Goal: Task Accomplishment & Management: Use online tool/utility

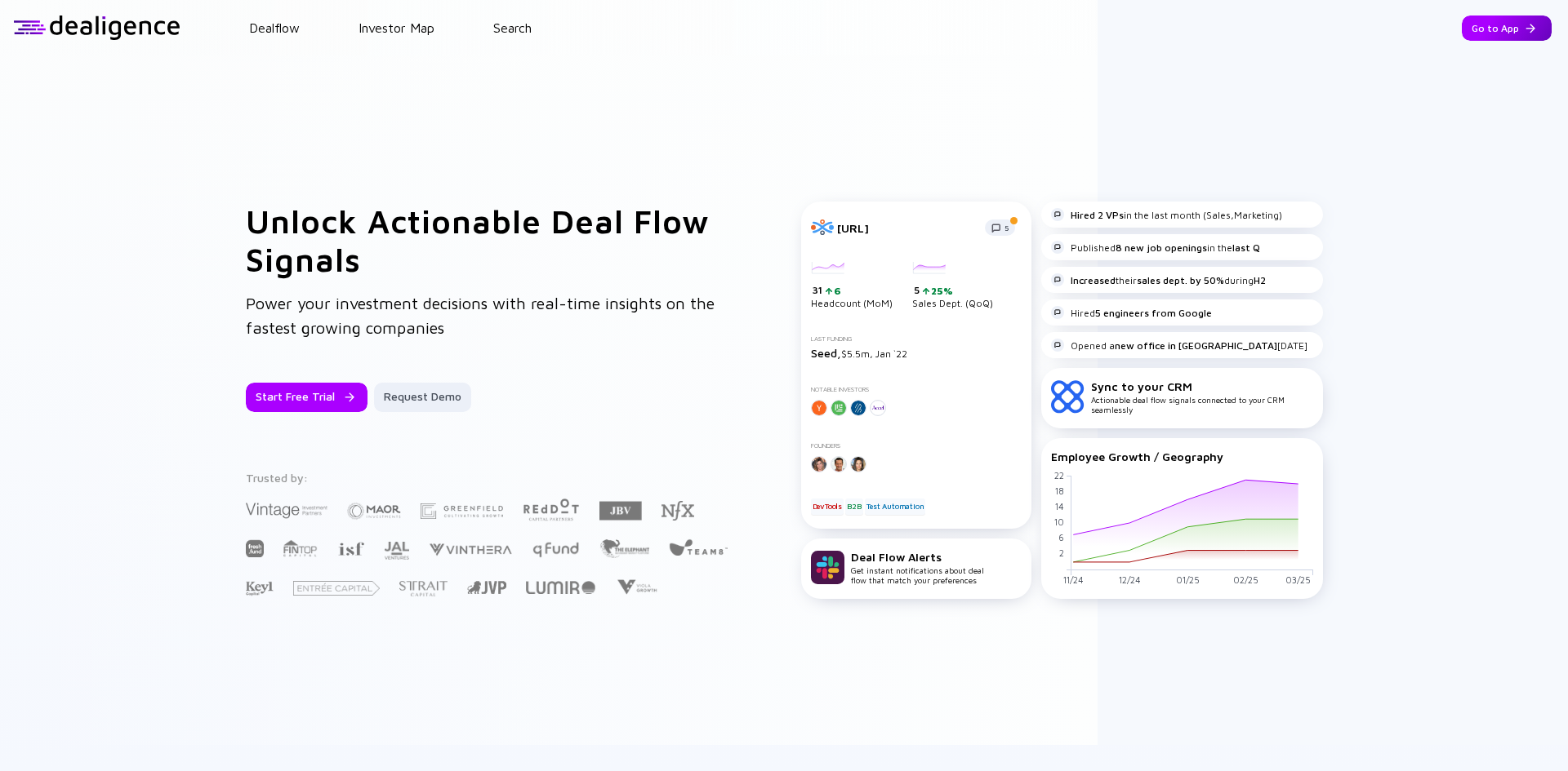
click at [1462, 35] on div "Go to App" at bounding box center [1506, 28] width 90 height 25
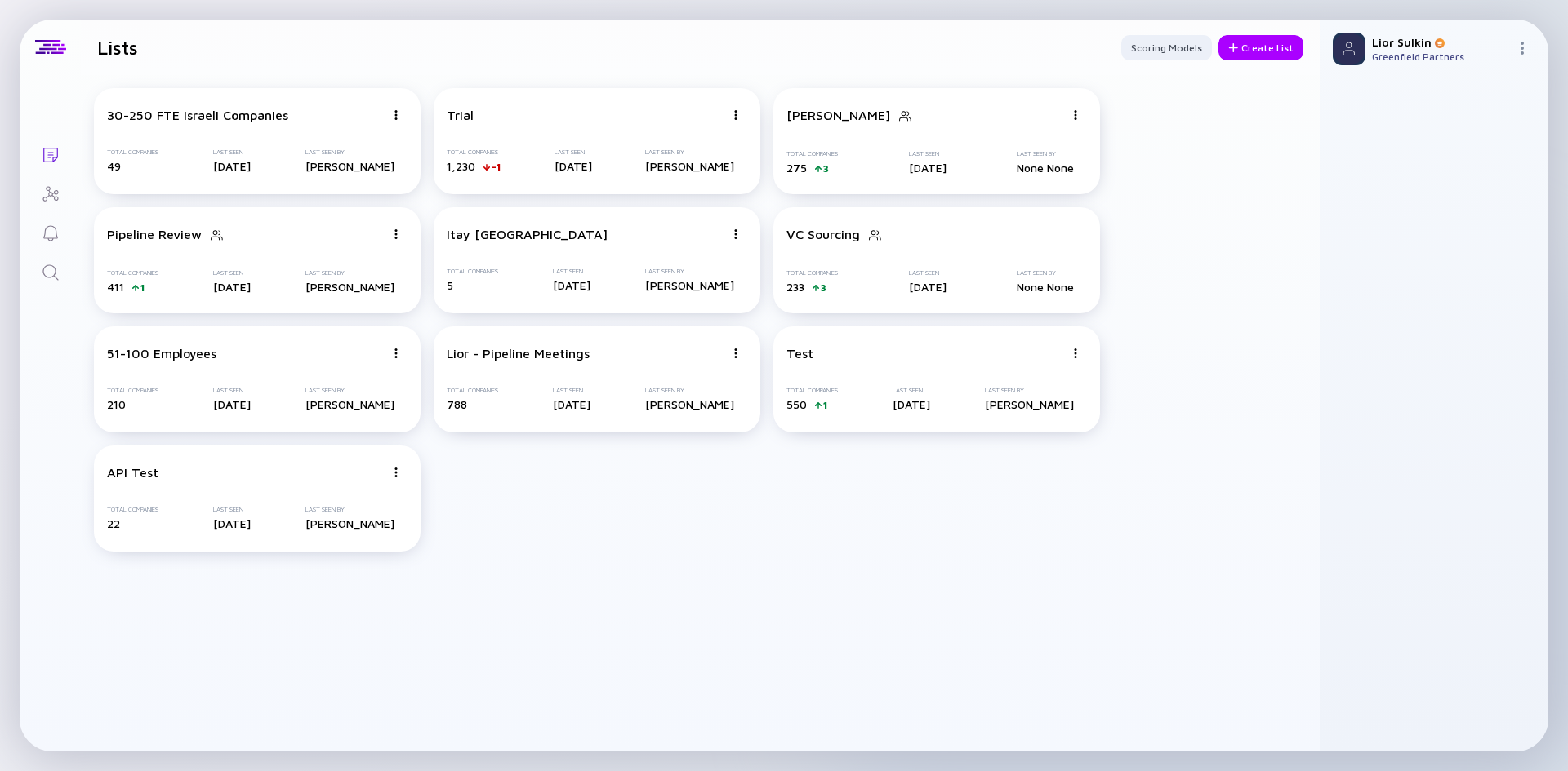
click at [45, 285] on link "Search" at bounding box center [50, 270] width 61 height 39
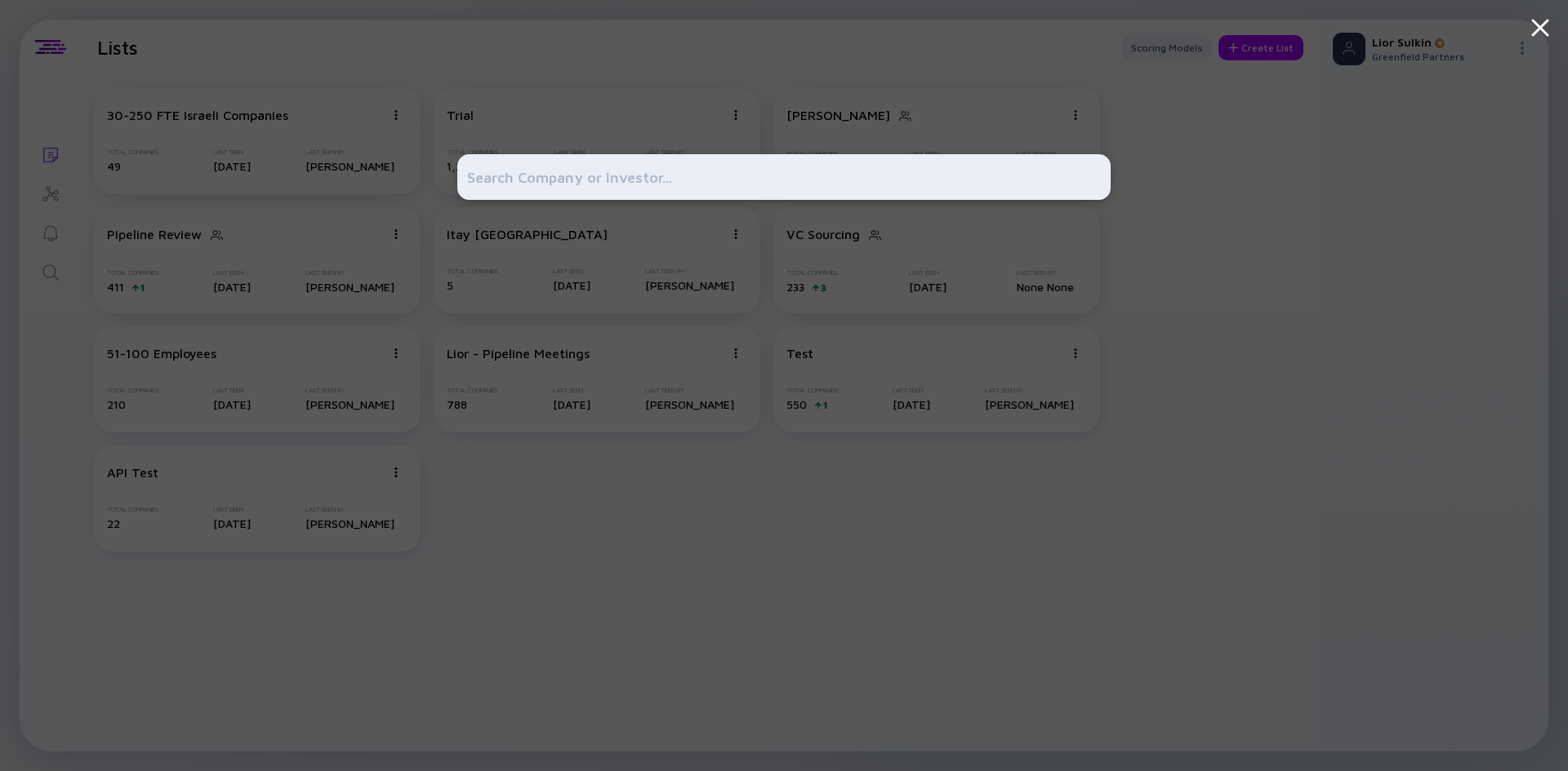
click at [606, 182] on input "text" at bounding box center [784, 177] width 633 height 30
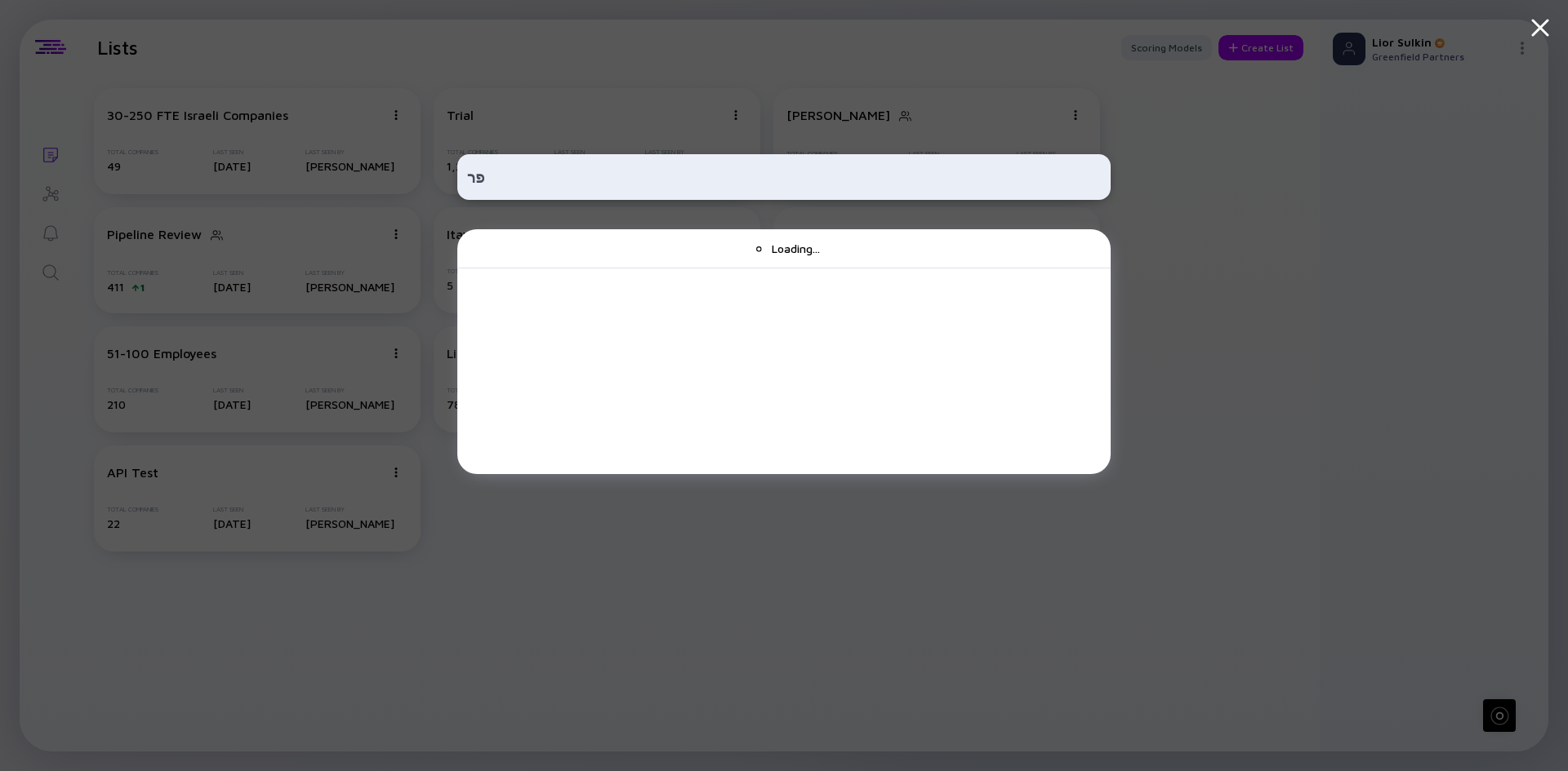
type input "פ"
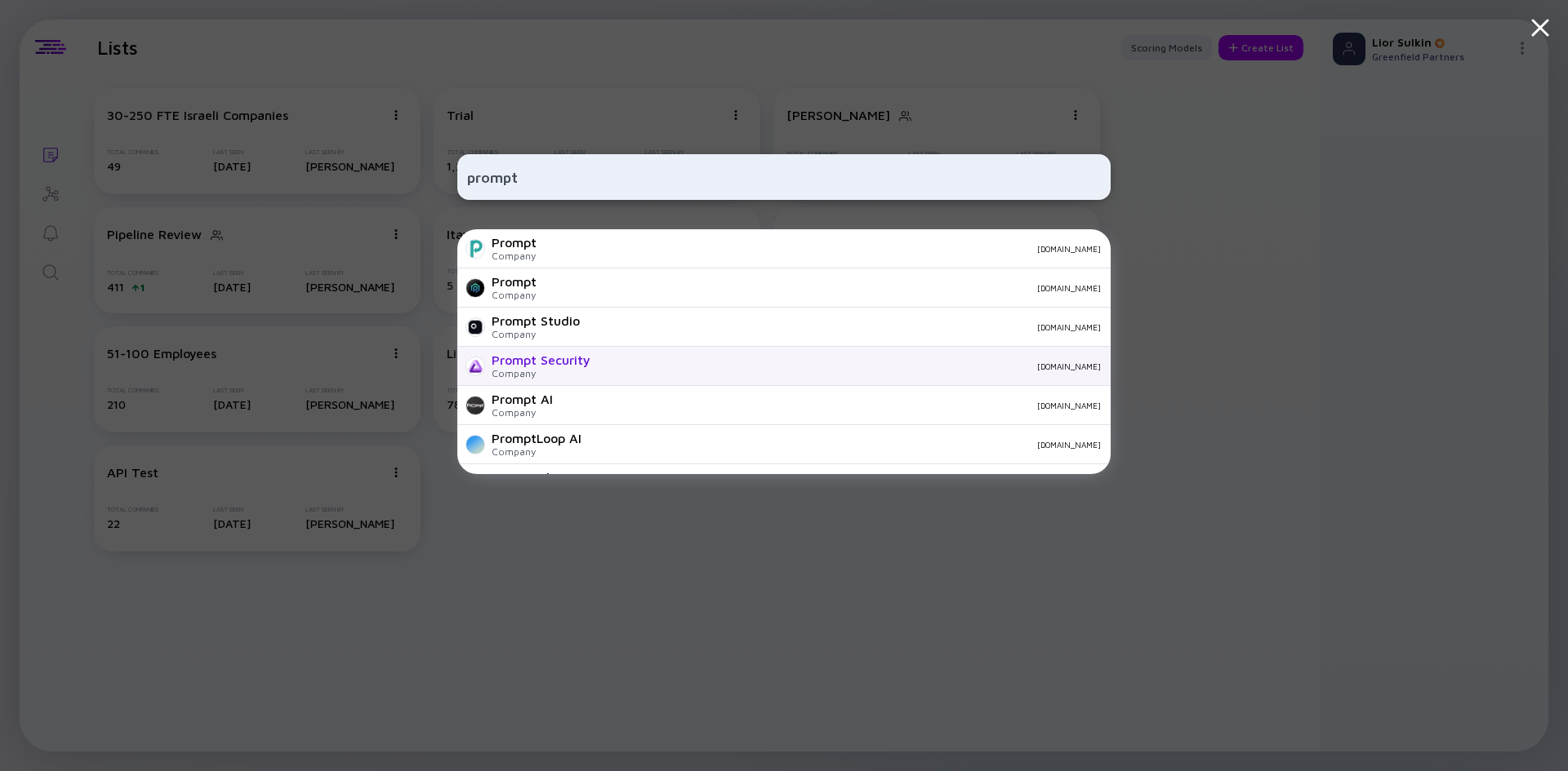
type input "prompt"
click at [663, 372] on div "Prompt Security Company [DOMAIN_NAME]" at bounding box center [784, 366] width 654 height 39
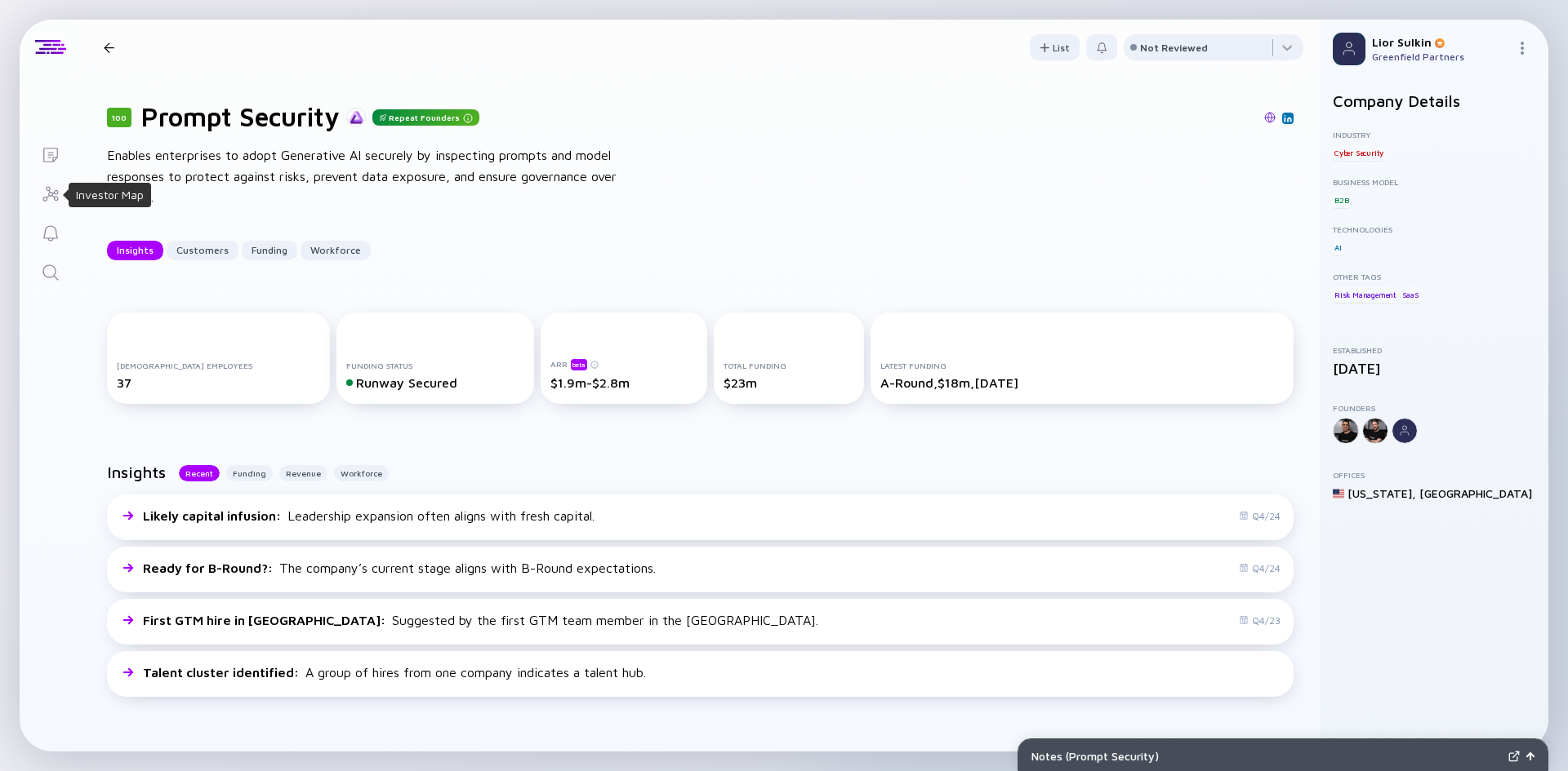
click at [51, 190] on icon "Investor Map" at bounding box center [51, 194] width 19 height 19
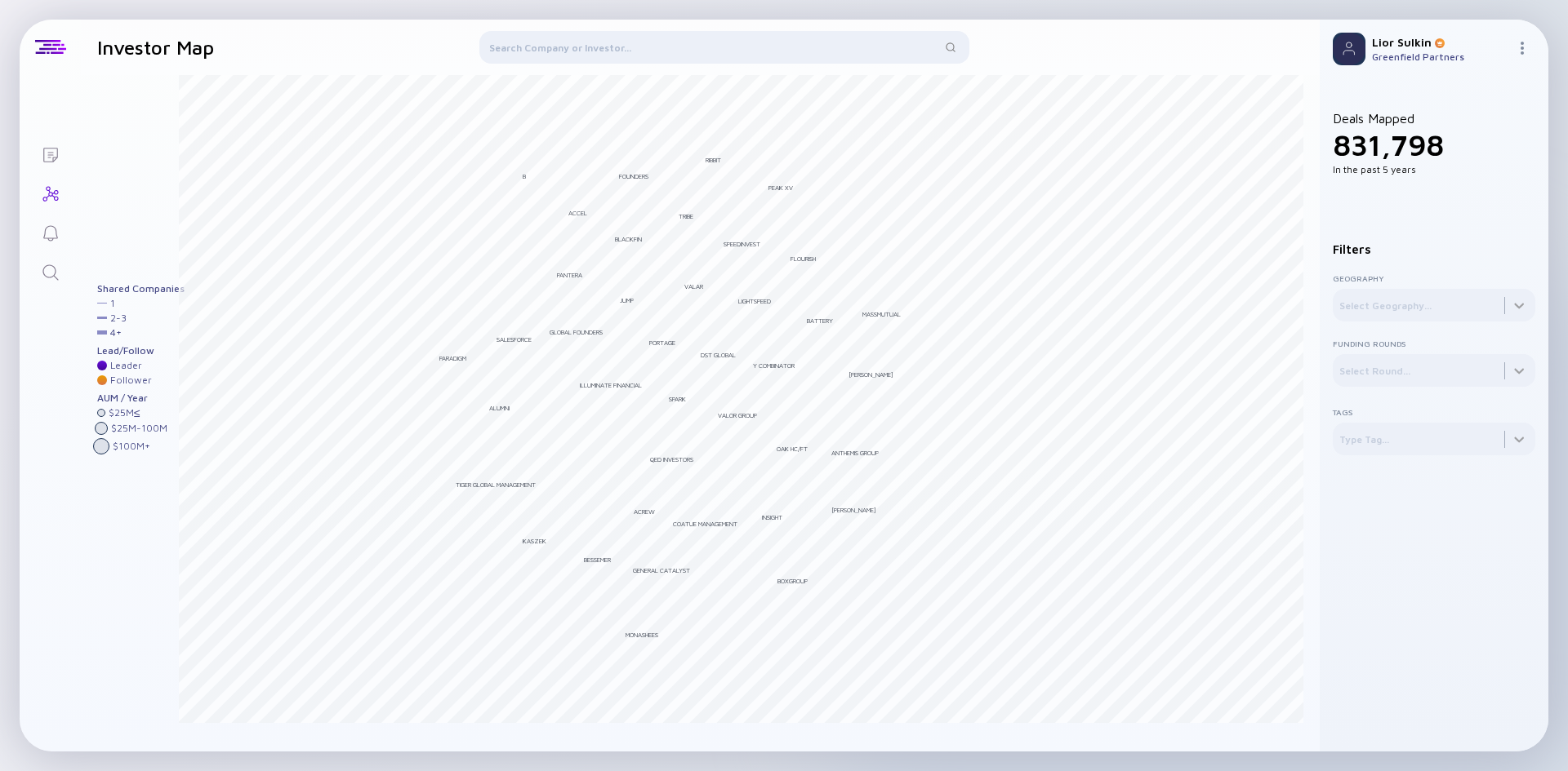
click at [550, 59] on div at bounding box center [723, 51] width 490 height 39
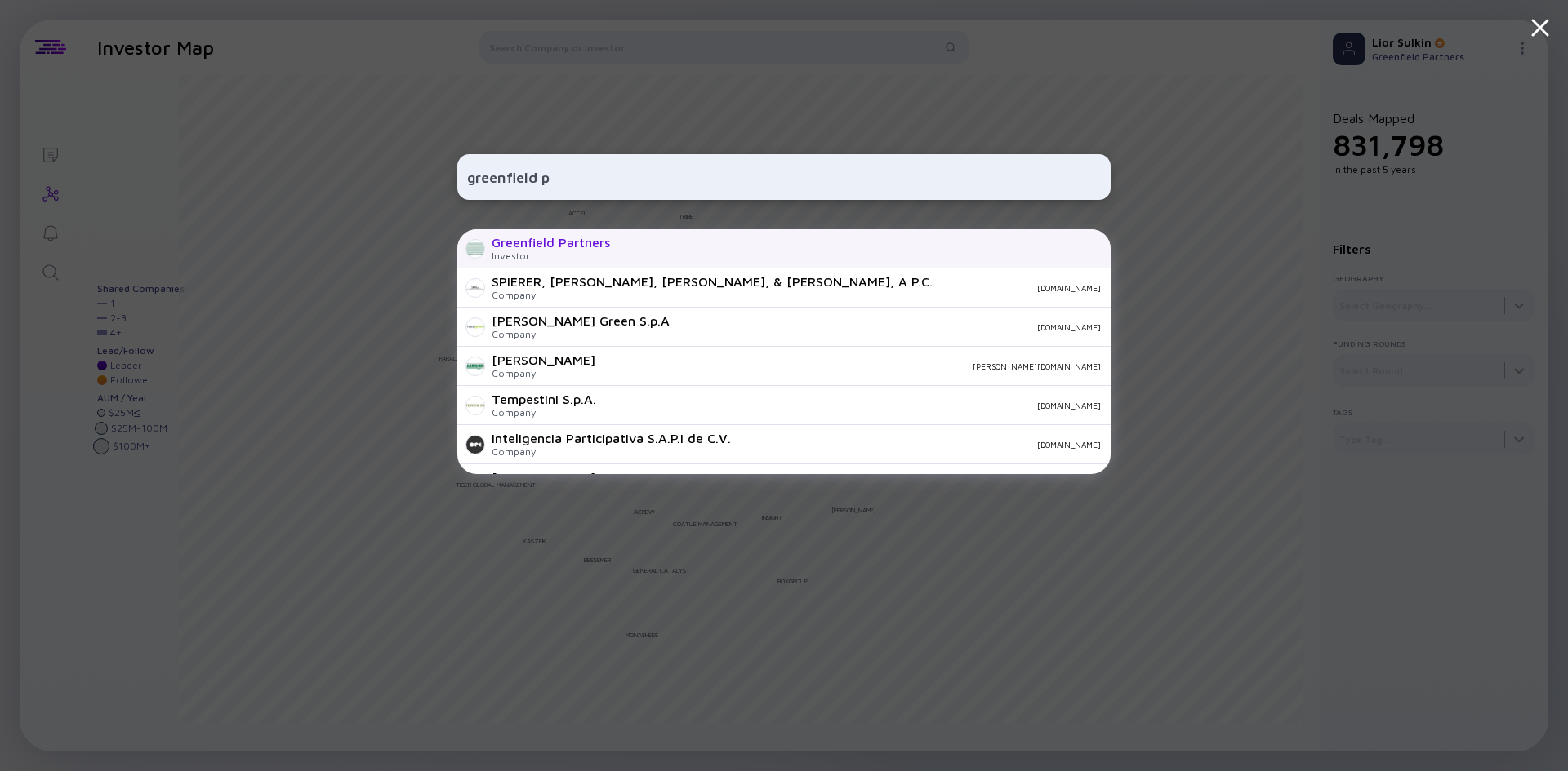
type input "greenfield p"
click at [645, 247] on div "Greenfield Partners Investor" at bounding box center [784, 249] width 654 height 39
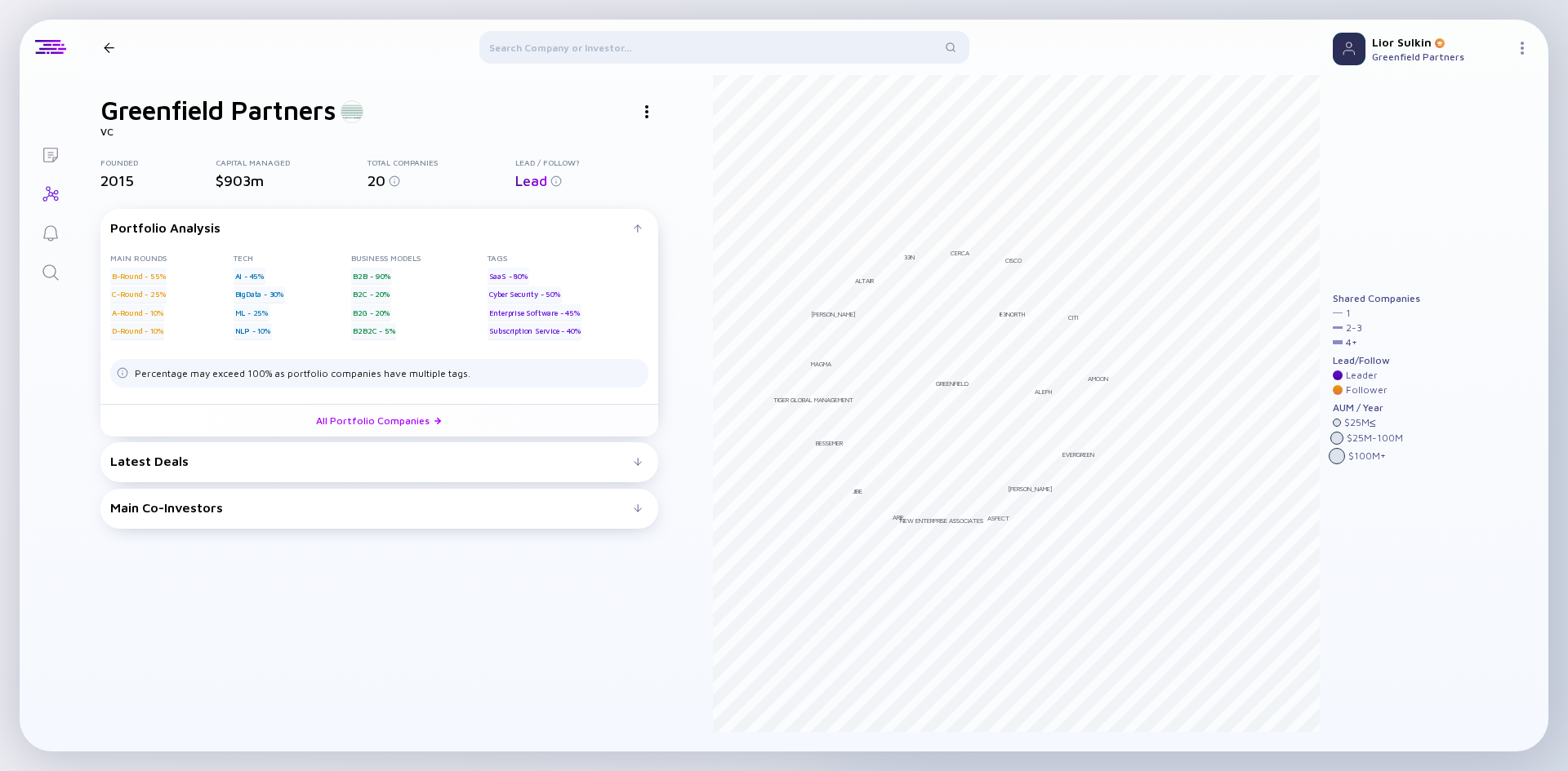
click at [551, 456] on div "Latest Deals" at bounding box center [372, 461] width 524 height 15
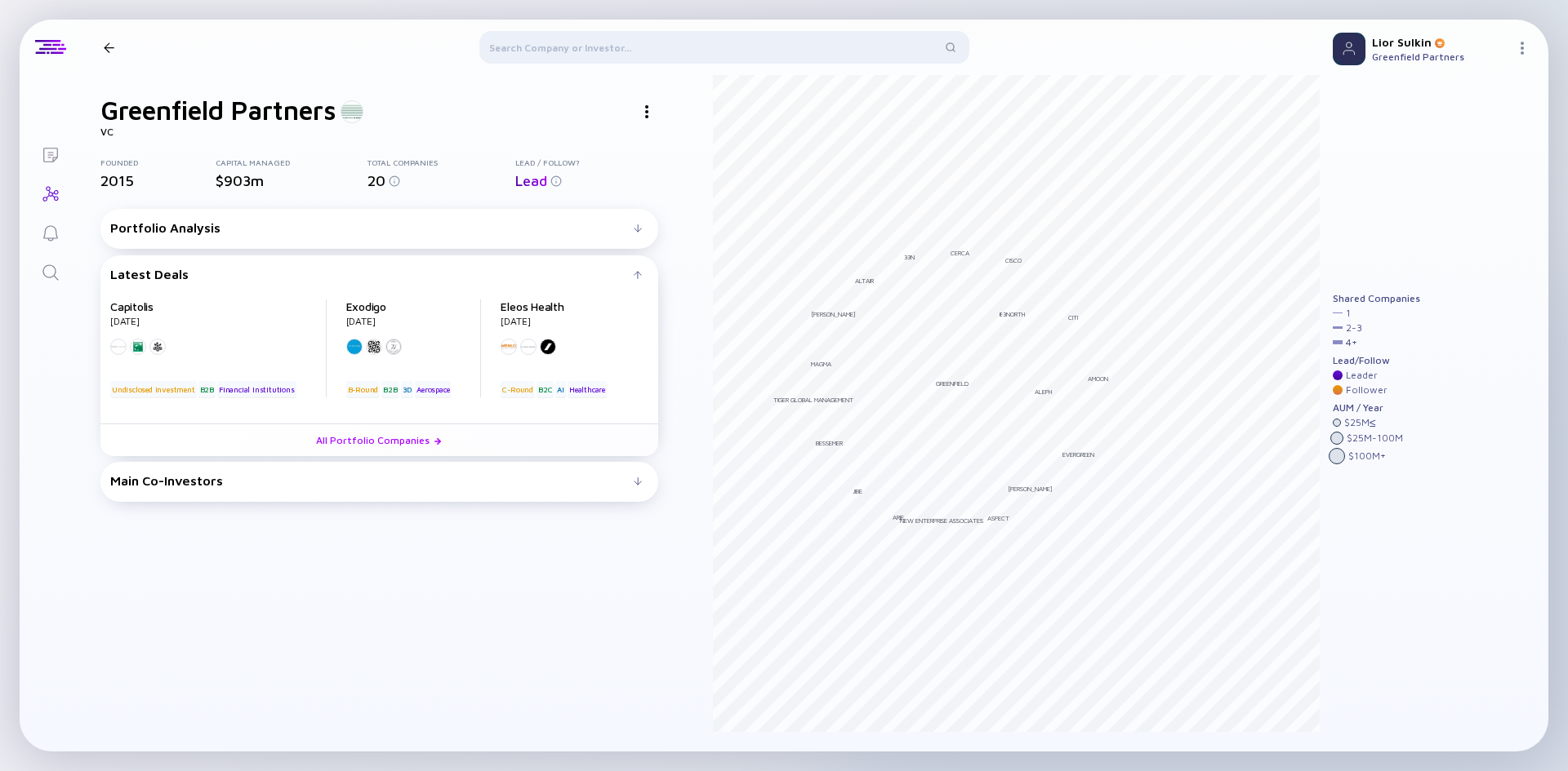
click at [631, 276] on div "Latest Deals" at bounding box center [372, 274] width 524 height 15
click at [639, 270] on div "Latest Deals" at bounding box center [379, 274] width 538 height 15
click at [646, 481] on div "Main Co-Investors" at bounding box center [379, 481] width 538 height 15
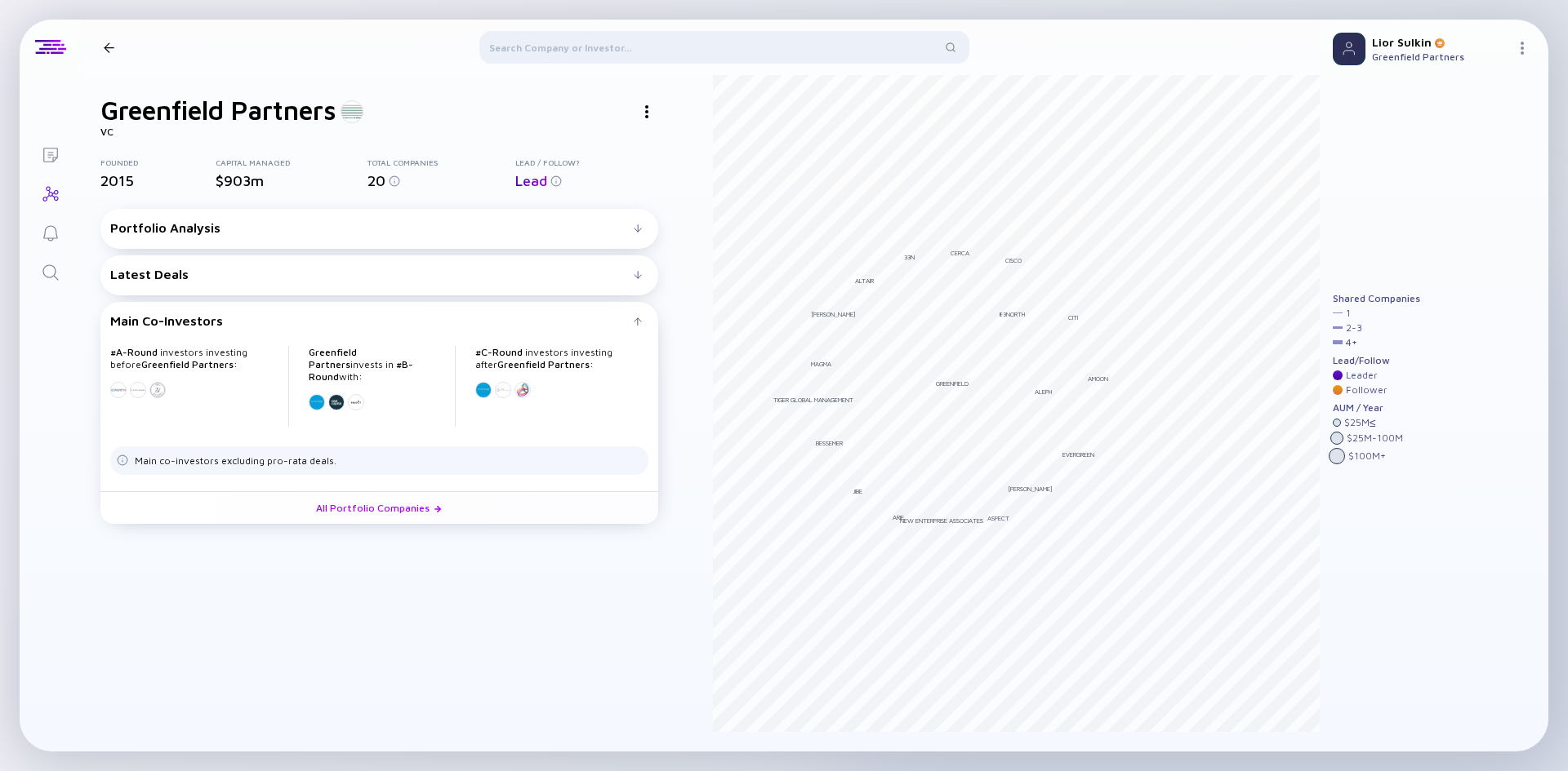
click at [307, 222] on div "Portfolio Analysis" at bounding box center [372, 228] width 524 height 15
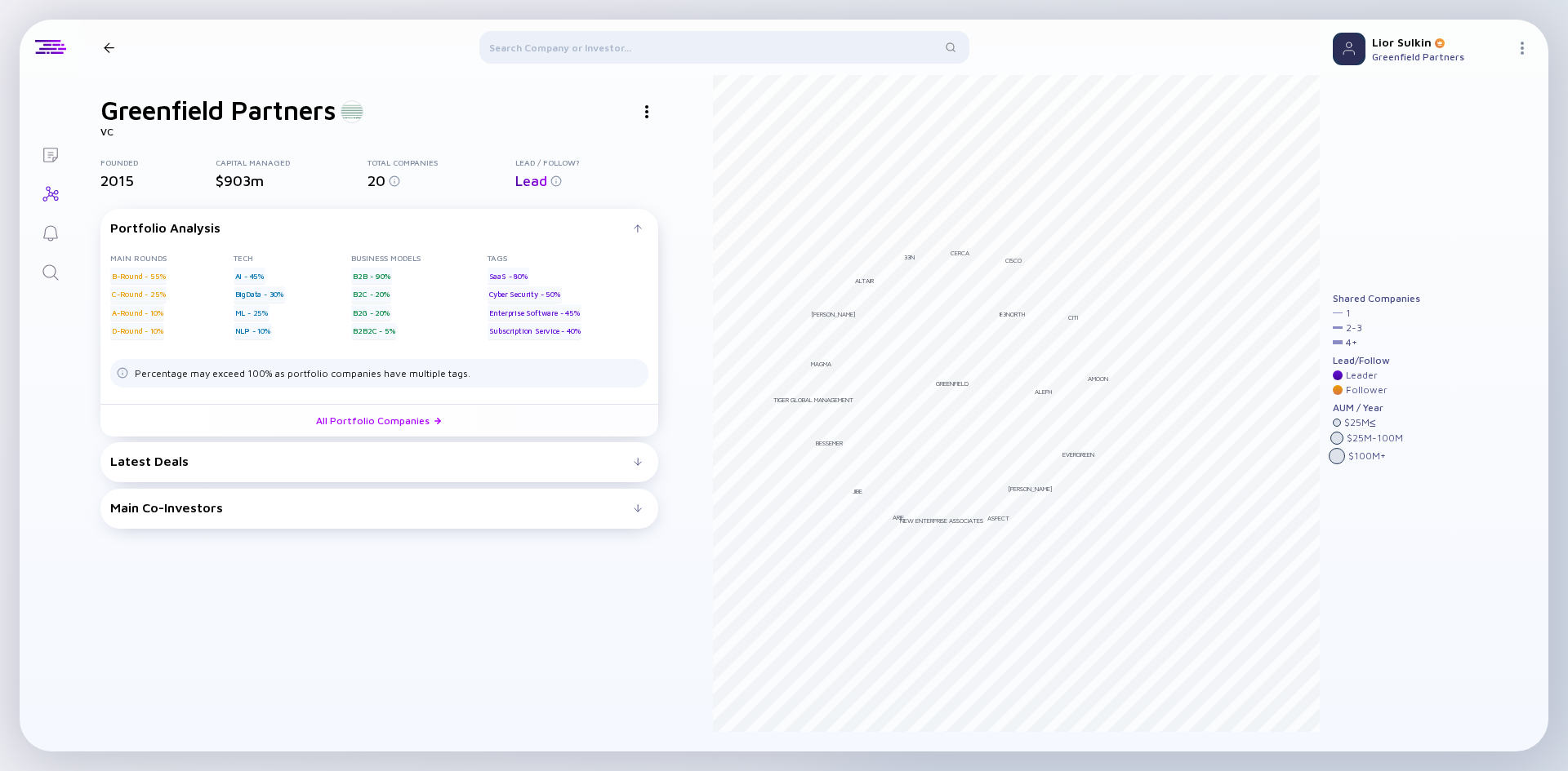
click at [108, 58] on header at bounding box center [700, 47] width 1238 height 56
click at [108, 48] on div at bounding box center [109, 48] width 10 height 10
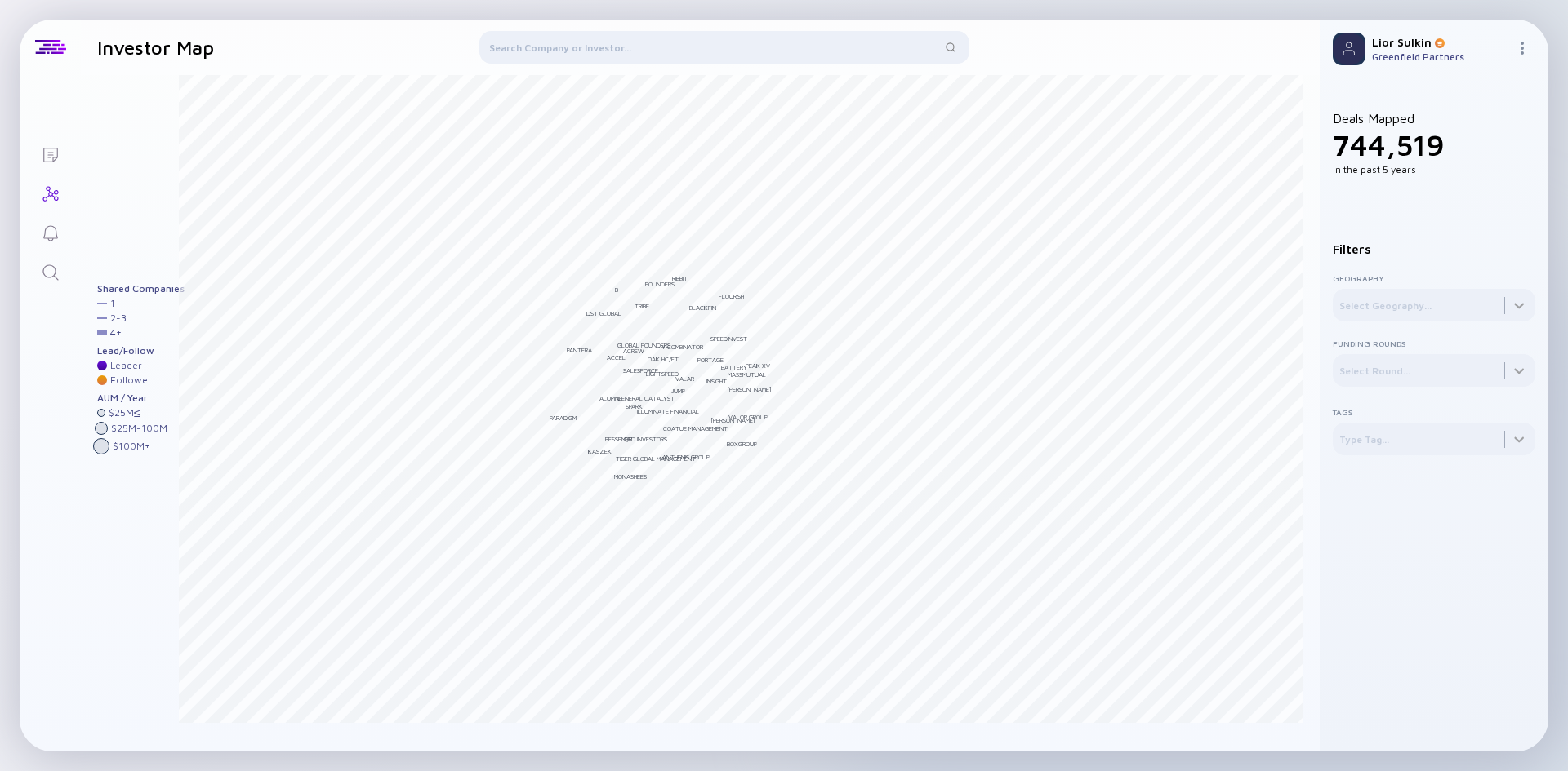
click at [61, 154] on link "Lists" at bounding box center [50, 153] width 61 height 39
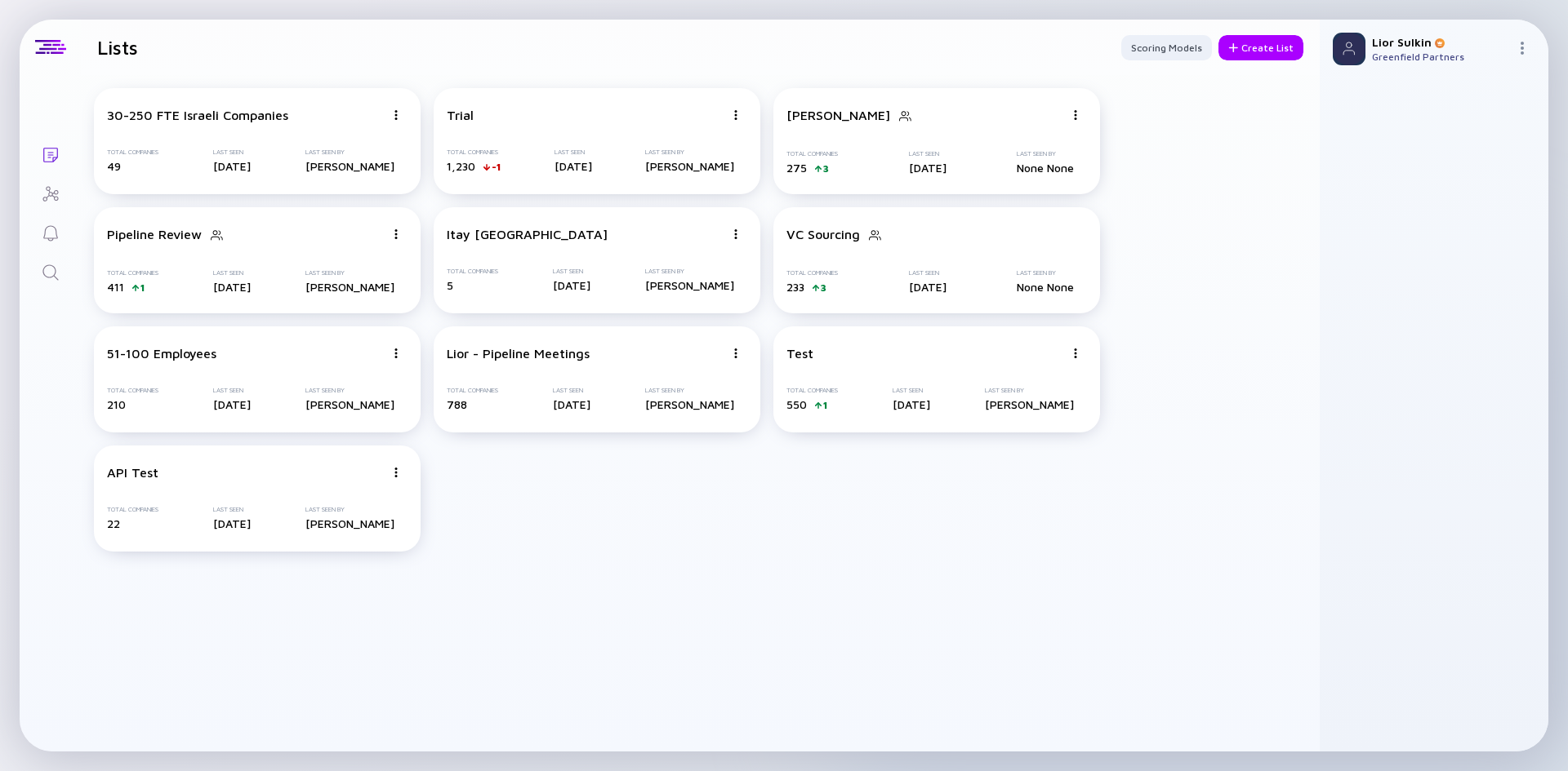
click at [45, 274] on icon "Search" at bounding box center [51, 272] width 19 height 19
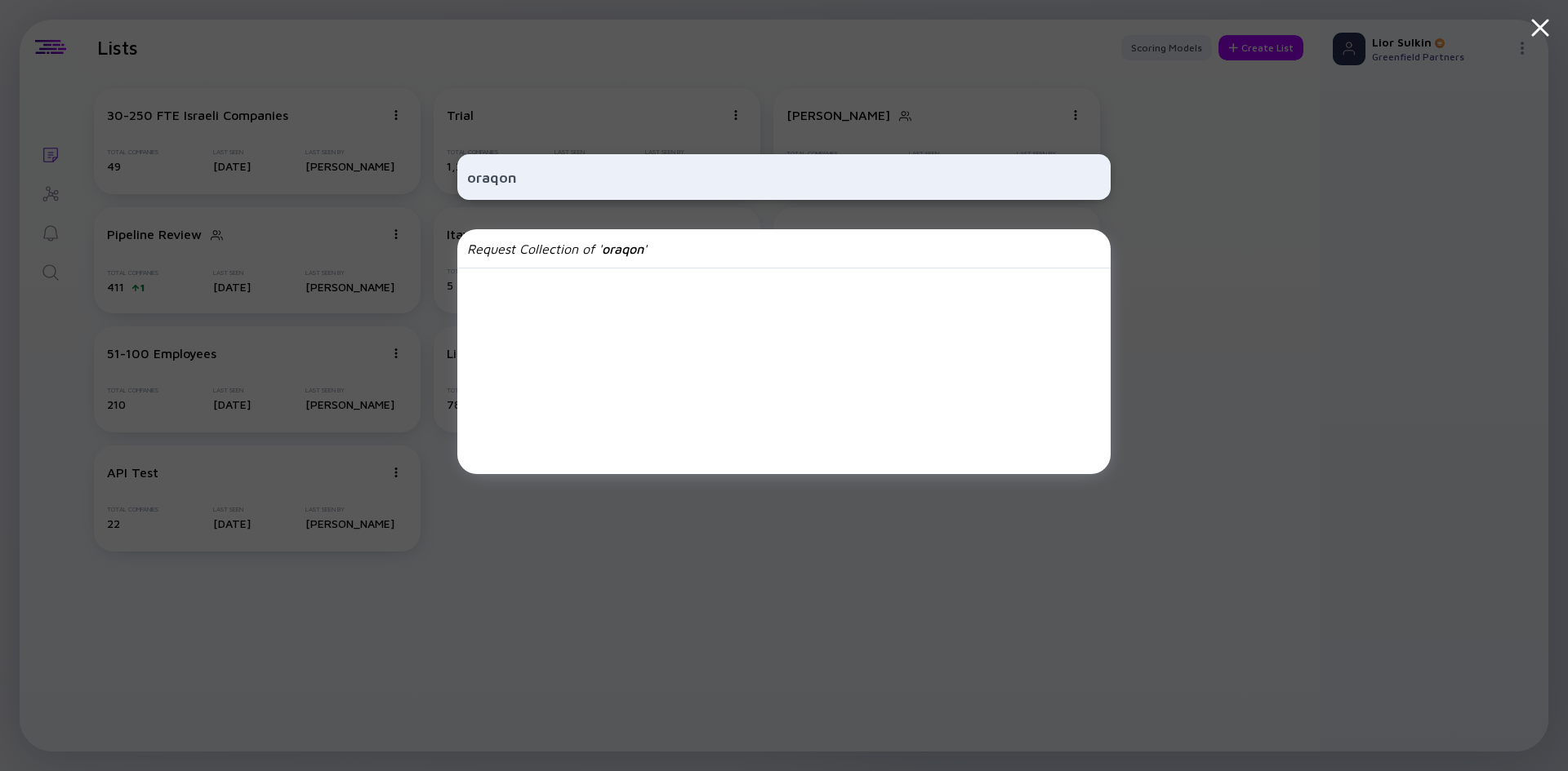
type input "oraqon"
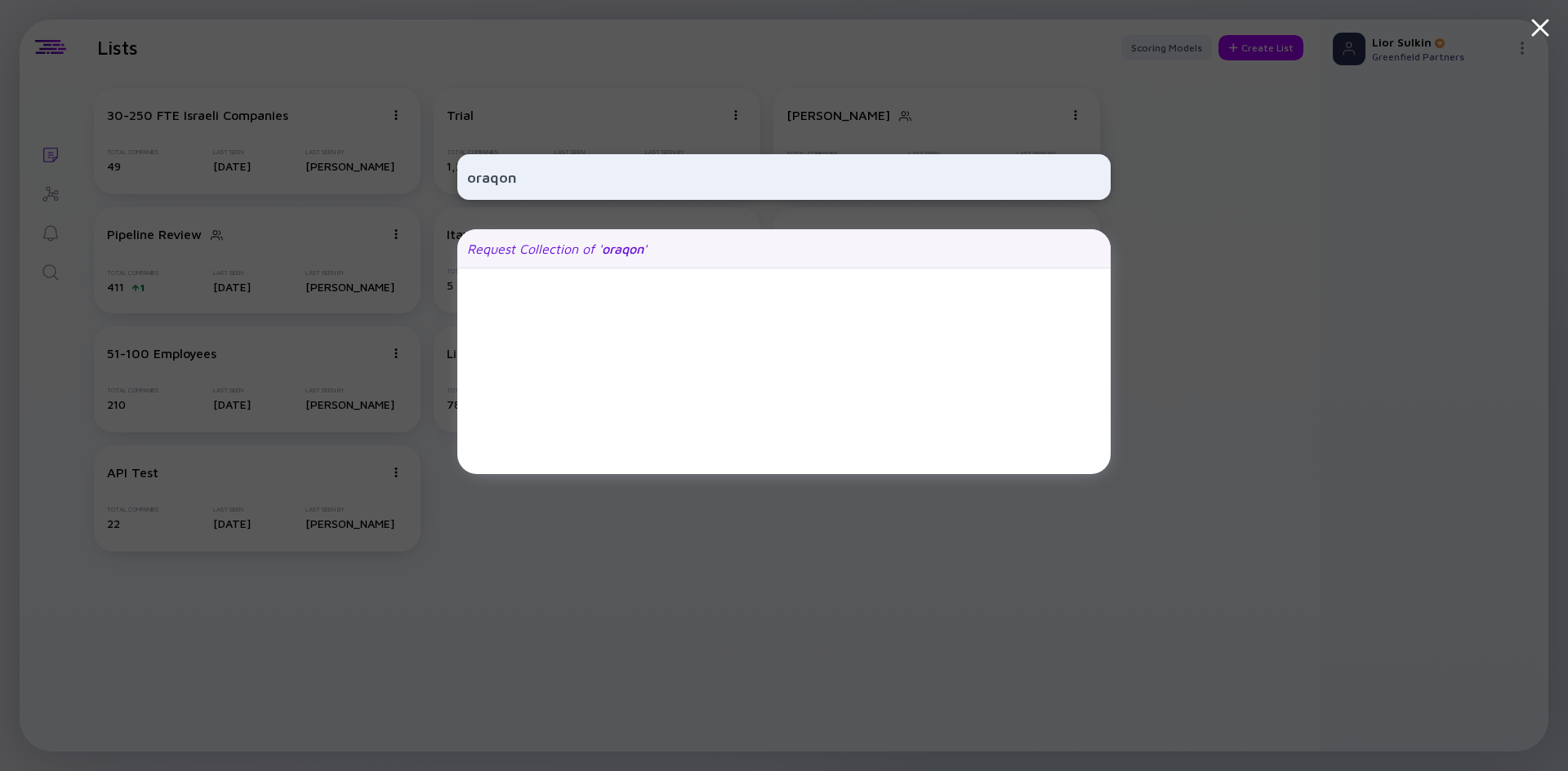
click at [597, 251] on div "Request Collection of ' oraqon '" at bounding box center [557, 249] width 180 height 15
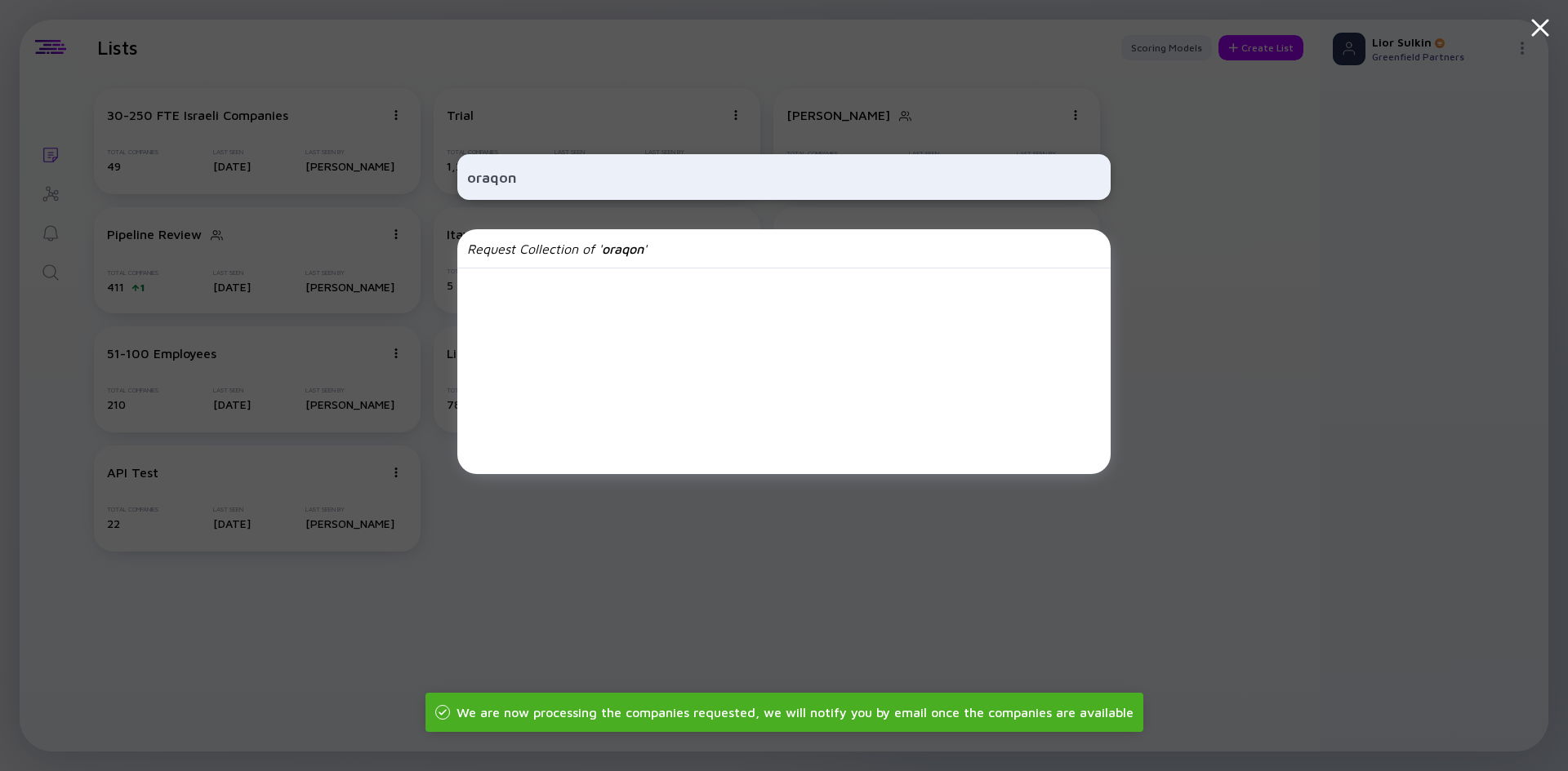
click at [489, 25] on div "oraqon Request Collection of ' oraqon '" at bounding box center [784, 386] width 654 height 771
click at [1263, 98] on div "oraqon Request Collection of ' oraqon '" at bounding box center [784, 386] width 1568 height 771
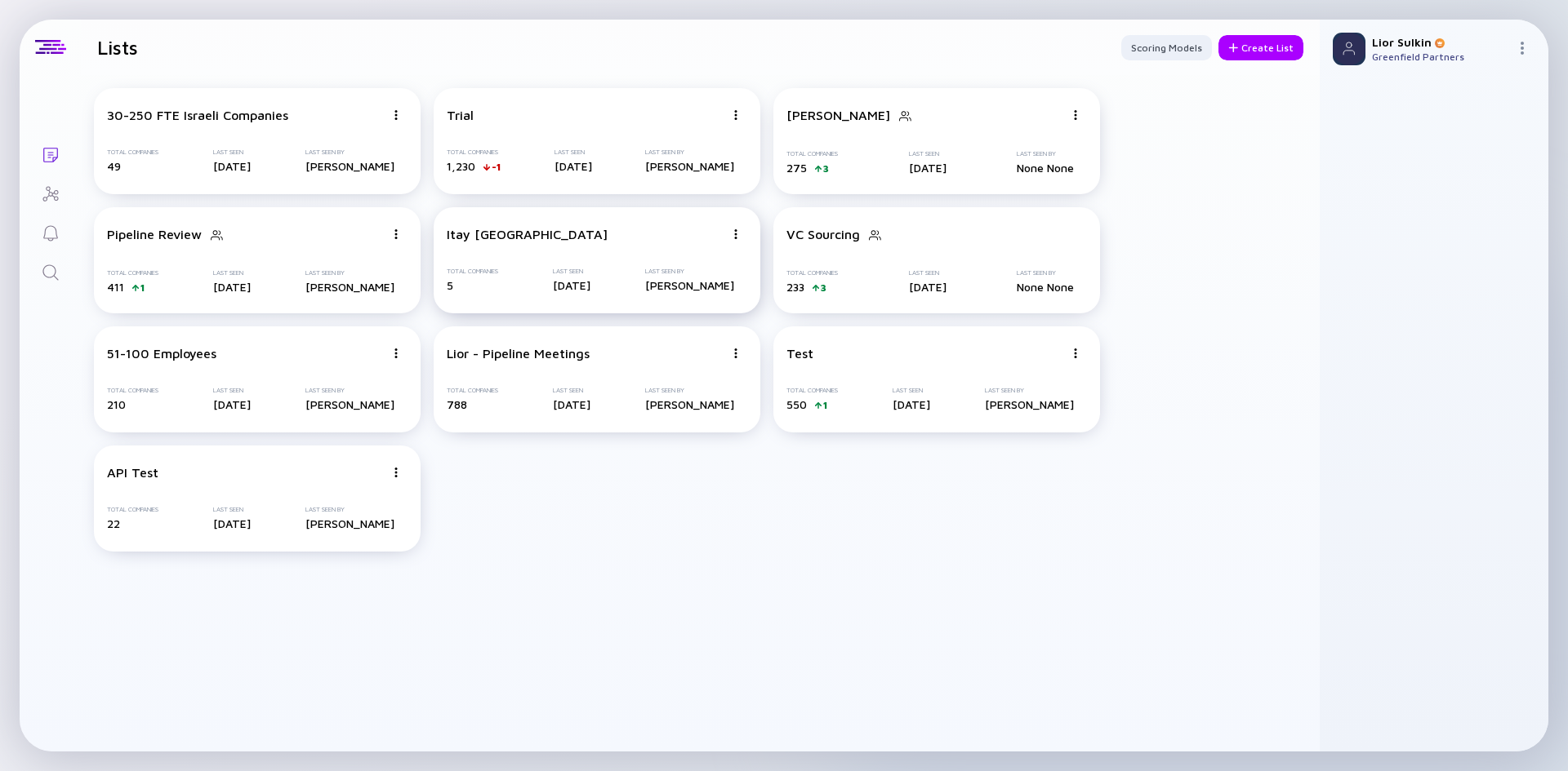
click at [401, 120] on img at bounding box center [395, 114] width 10 height 10
click at [696, 360] on div "Delete List" at bounding box center [677, 359] width 97 height 32
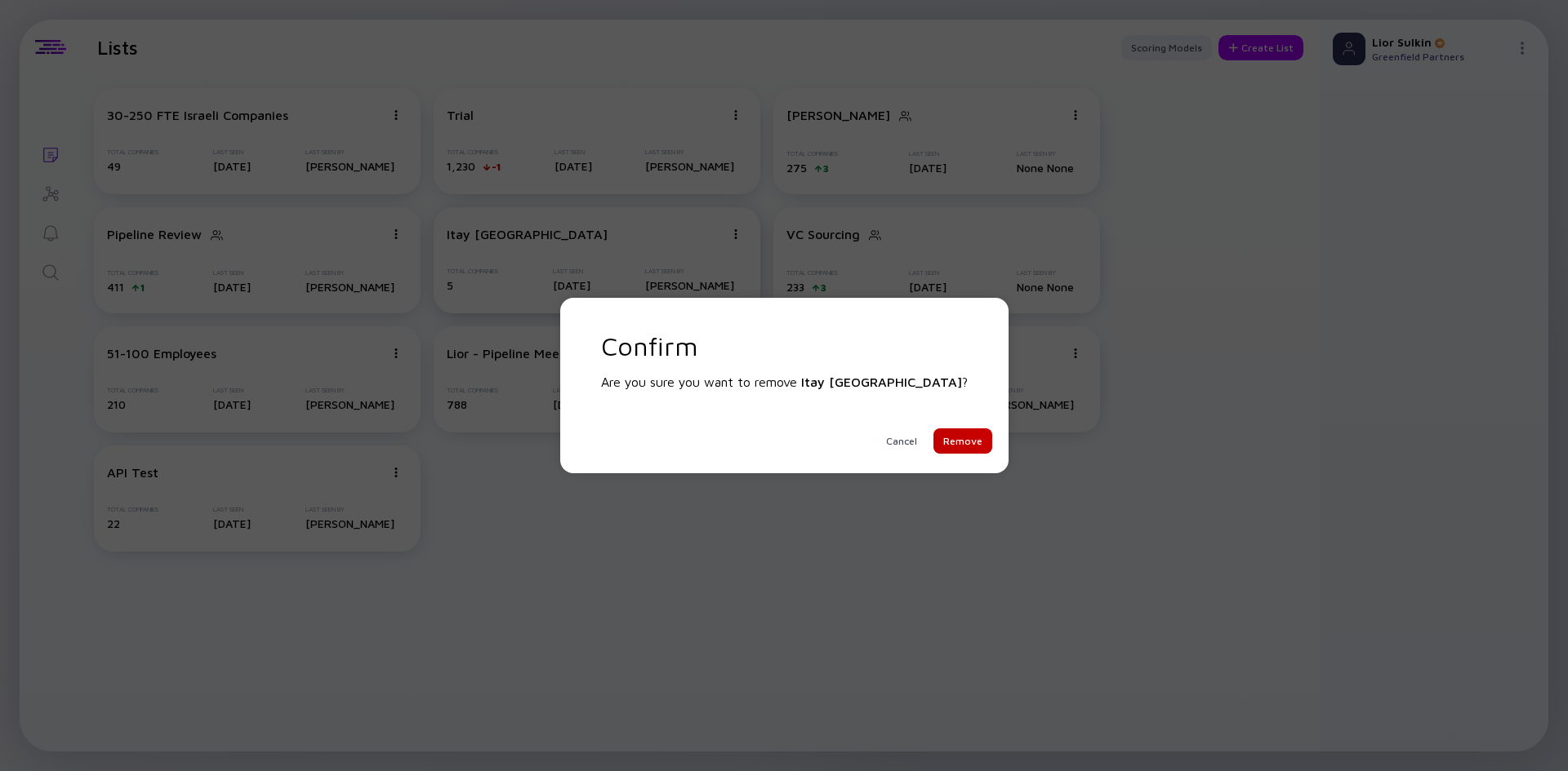
click at [933, 446] on div "Remove" at bounding box center [962, 440] width 58 height 25
